Goal: Information Seeking & Learning: Check status

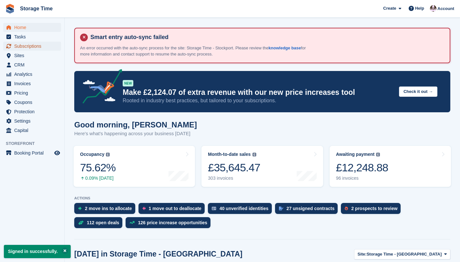
click at [24, 47] on span "Subscriptions" at bounding box center [33, 46] width 39 height 9
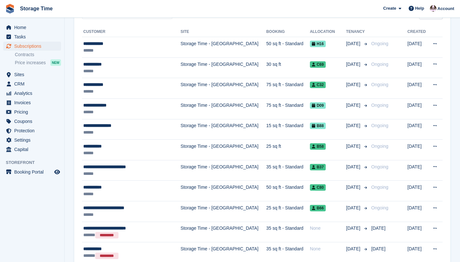
scroll to position [115, 0]
click at [22, 28] on span "Home" at bounding box center [33, 27] width 39 height 9
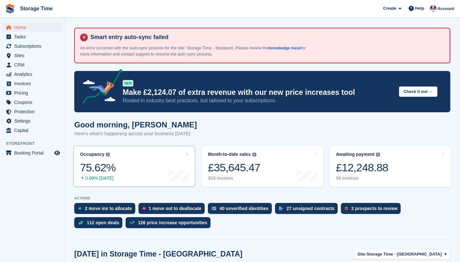
click at [134, 170] on link "Occupancy The percentage of all currently allocated units in terms of area. Inc…" at bounding box center [134, 166] width 121 height 41
click at [103, 170] on div "75.62%" at bounding box center [98, 167] width 36 height 13
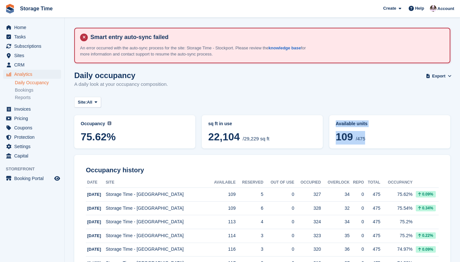
drag, startPoint x: 377, startPoint y: 143, endPoint x: 332, endPoint y: 123, distance: 49.4
click at [332, 123] on div "Available units 109 /475" at bounding box center [390, 131] width 121 height 33
copy div "Available units 109 /475"
click at [33, 48] on span "Subscriptions" at bounding box center [33, 46] width 39 height 9
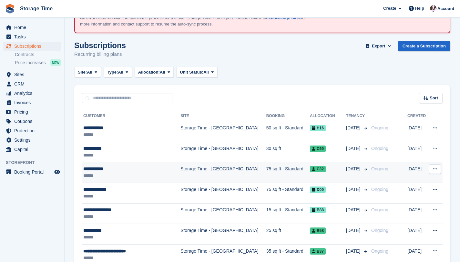
scroll to position [30, 0]
